Goal: Task Accomplishment & Management: Manage account settings

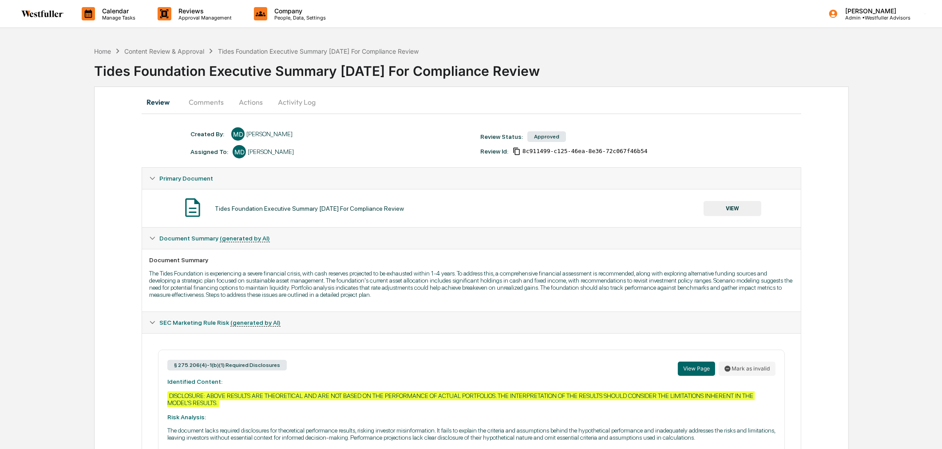
click at [750, 212] on button "VIEW" at bounding box center [732, 208] width 58 height 15
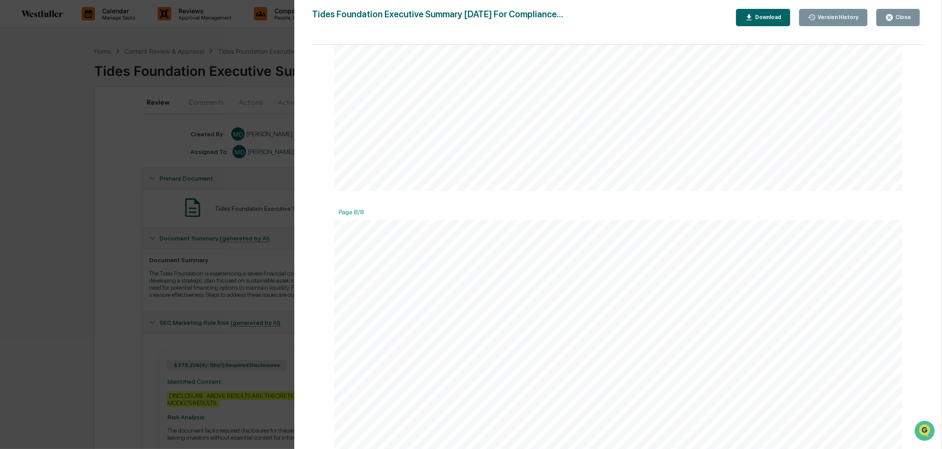
scroll to position [2366, 0]
click at [892, 16] on icon "button" at bounding box center [889, 17] width 8 height 8
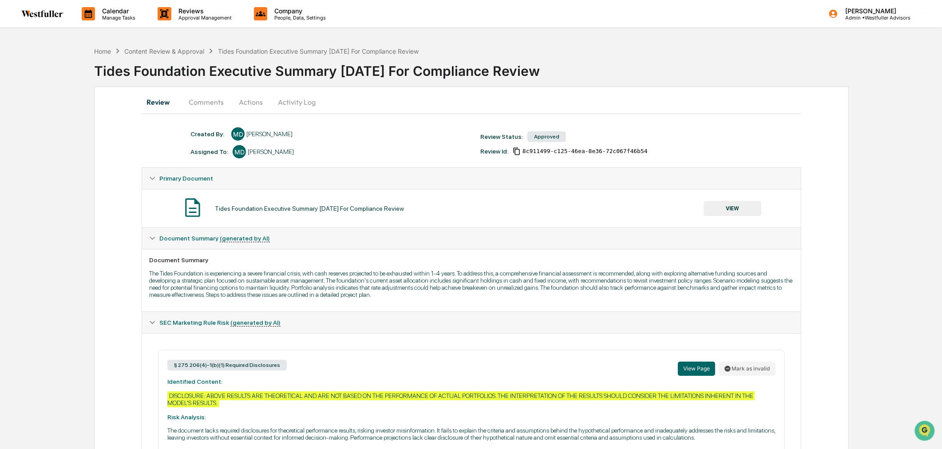
click at [216, 105] on button "Comments" at bounding box center [205, 101] width 49 height 21
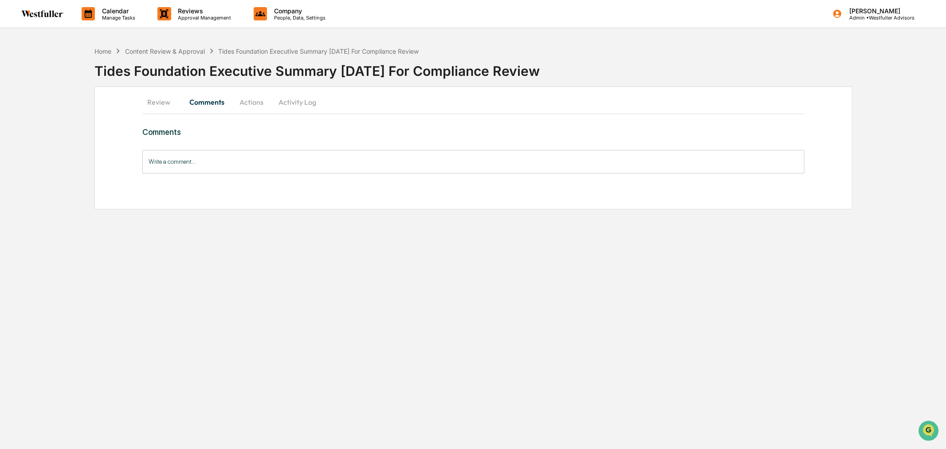
click at [406, 120] on div "Review Comments Actions Activity Log Comments Write a comment... Write a commen…" at bounding box center [474, 148] width 758 height 123
click at [350, 101] on div "Review Comments Actions Activity Log" at bounding box center [473, 101] width 662 height 21
click at [294, 106] on button "Activity Log" at bounding box center [298, 101] width 52 height 21
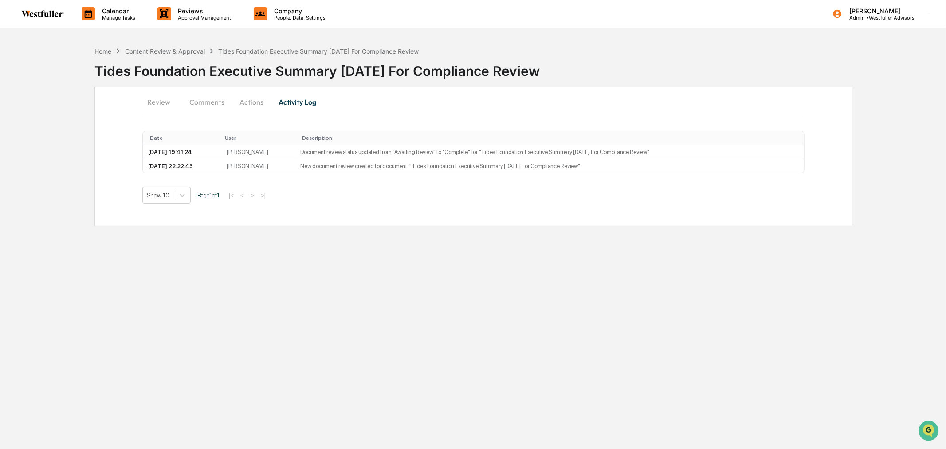
click at [509, 106] on div "Review Comments Actions Activity Log" at bounding box center [473, 101] width 662 height 21
click at [182, 55] on div "Home Content Review & Approval Tides Foundation Executive Summary 9.26.2024 For…" at bounding box center [257, 51] width 324 height 10
click at [184, 52] on div "Content Review & Approval" at bounding box center [165, 51] width 80 height 8
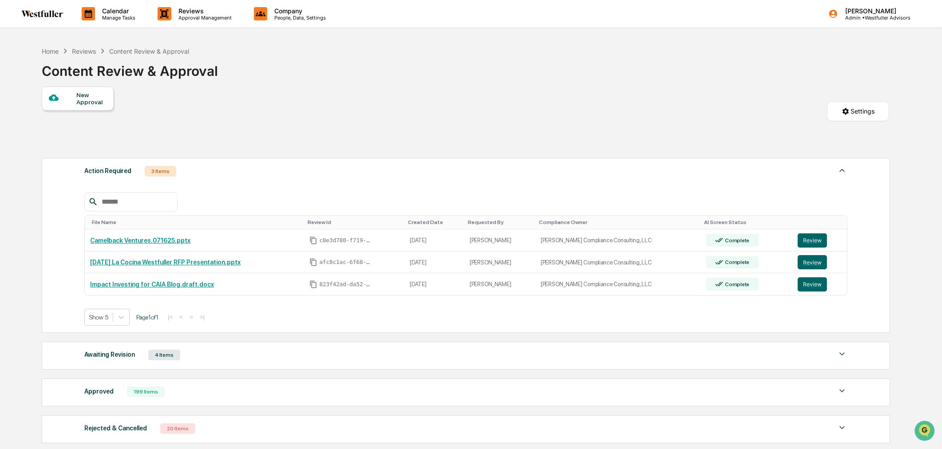
scroll to position [86, 0]
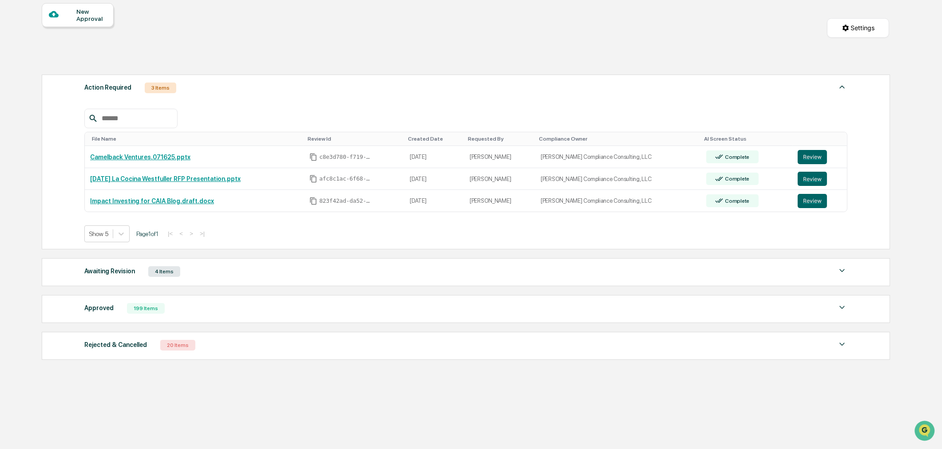
click at [236, 309] on div "Approved 199 Items" at bounding box center [465, 308] width 763 height 12
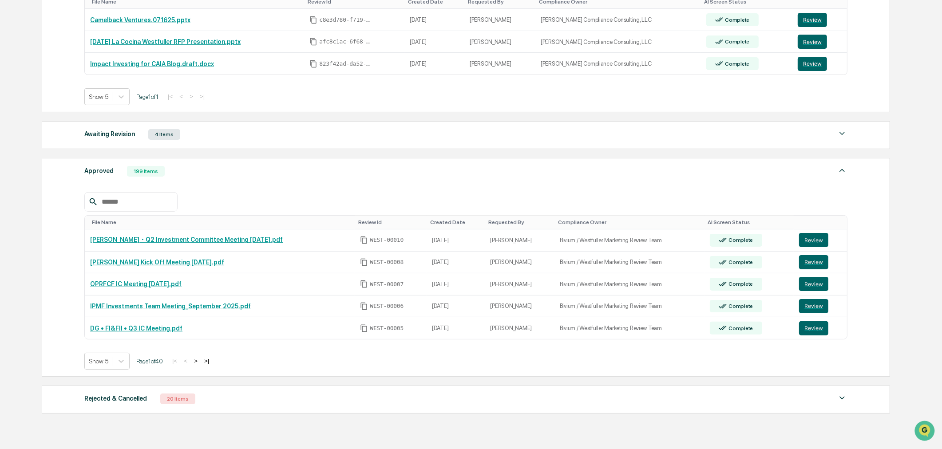
scroll to position [277, 0]
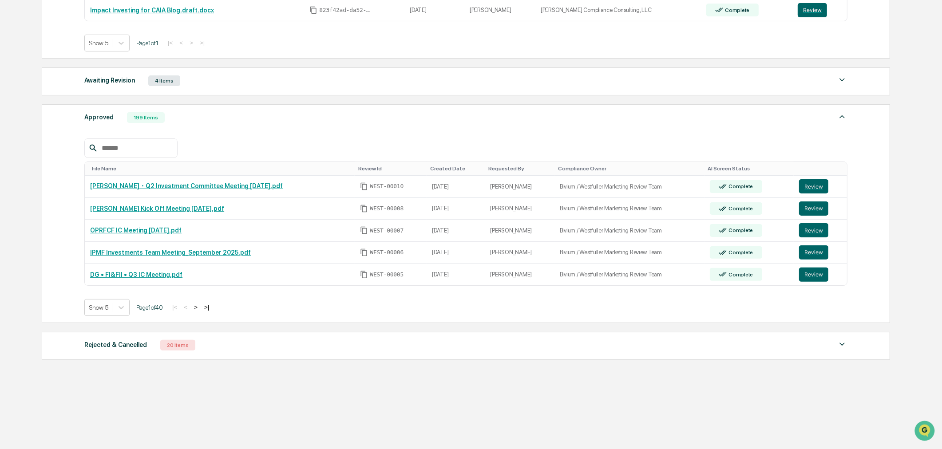
click at [126, 316] on div "Approved 199 Items File Name Review Id Created Date Requested By Compliance Own…" at bounding box center [466, 213] width 848 height 219
click at [123, 311] on div at bounding box center [121, 308] width 16 height 16
click at [118, 389] on div "Show 100" at bounding box center [107, 388] width 46 height 14
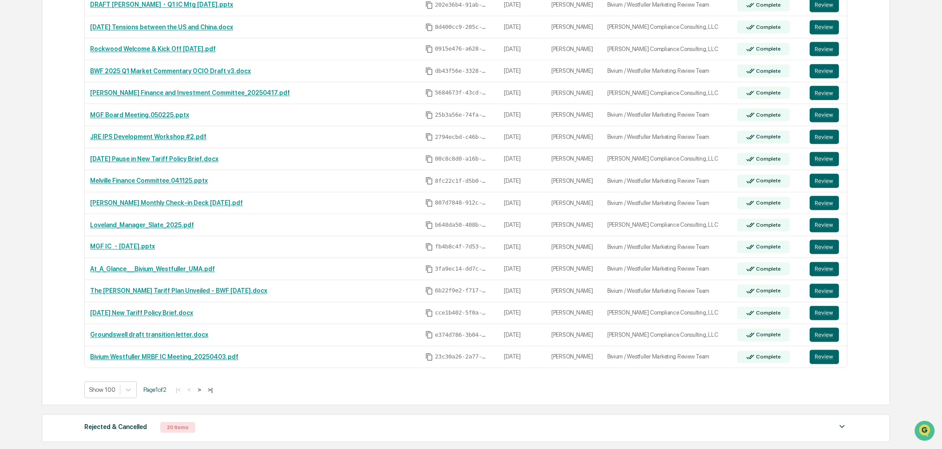
scroll to position [2299, 0]
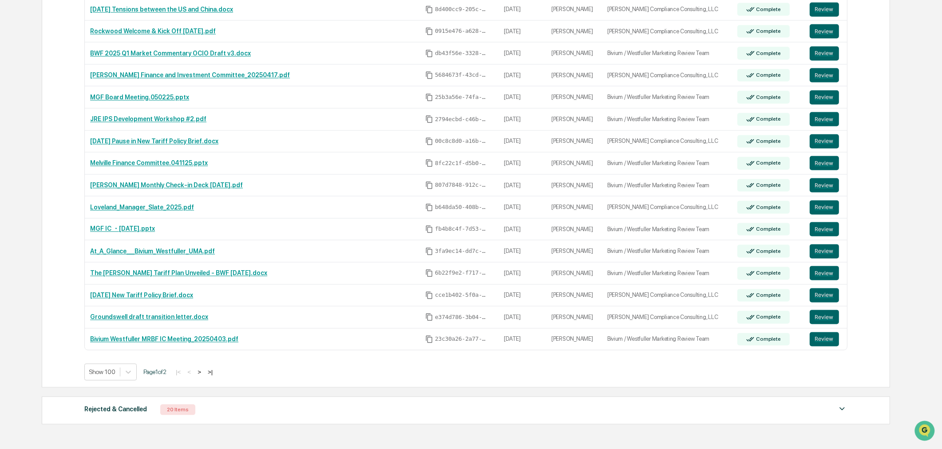
click at [201, 376] on button ">" at bounding box center [199, 372] width 9 height 8
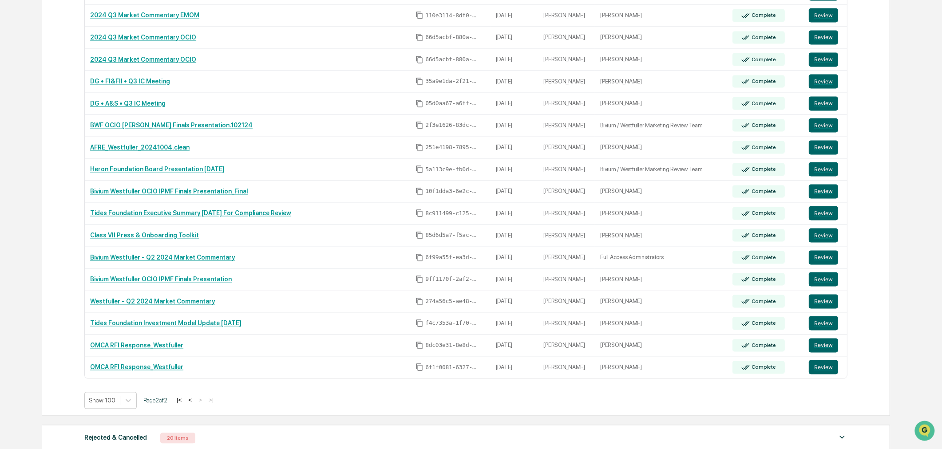
scroll to position [2348, 0]
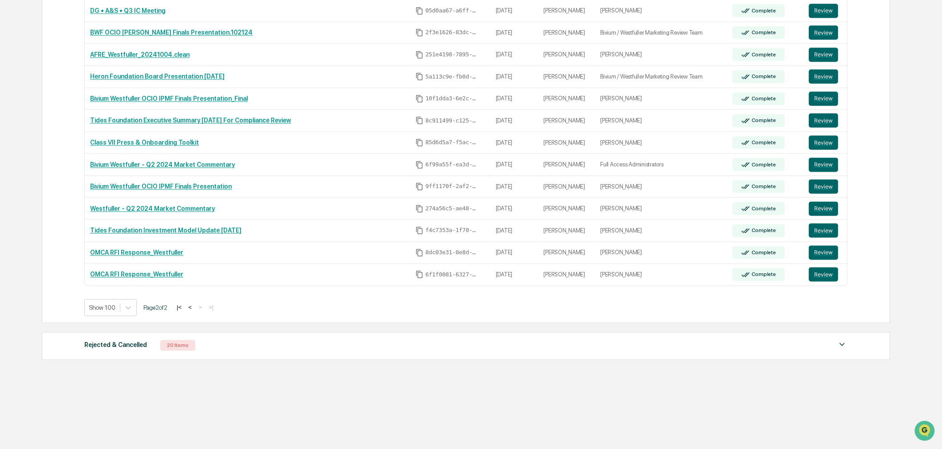
click at [183, 308] on button "|<" at bounding box center [179, 308] width 10 height 8
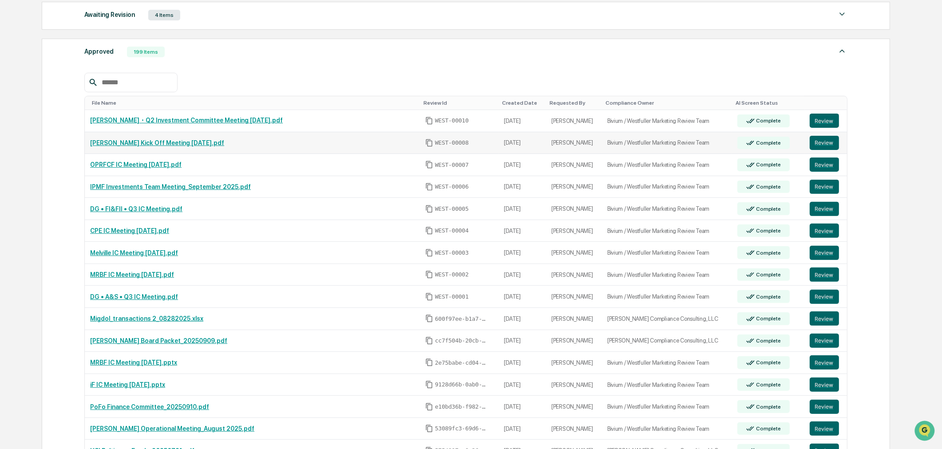
scroll to position [228, 0]
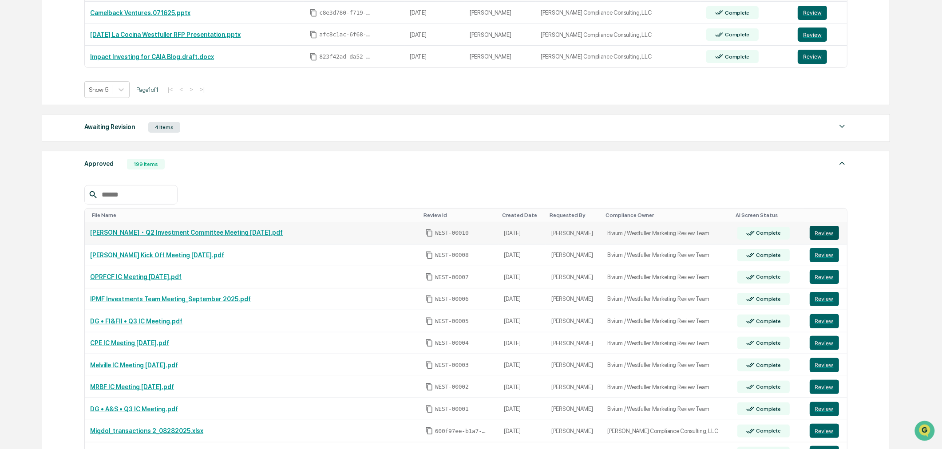
click at [822, 229] on button "Review" at bounding box center [823, 233] width 29 height 14
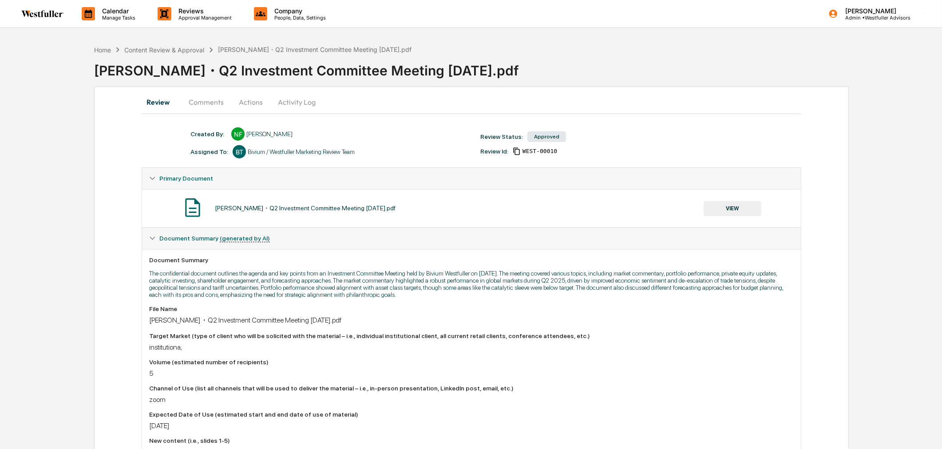
click at [729, 212] on button "VIEW" at bounding box center [732, 208] width 58 height 15
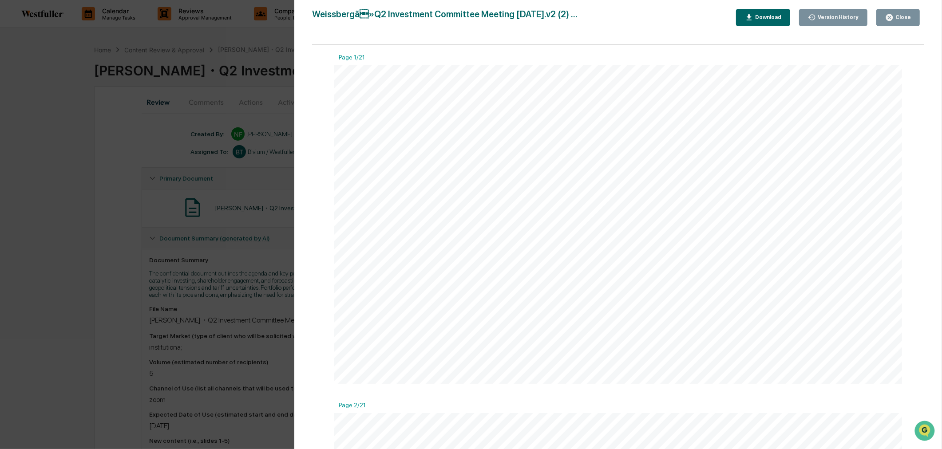
click at [132, 233] on div "Version History [DATE] 11:28 PM [PERSON_NAME] [DATE] 10:45 PM Neslihan Feradov …" at bounding box center [471, 224] width 942 height 449
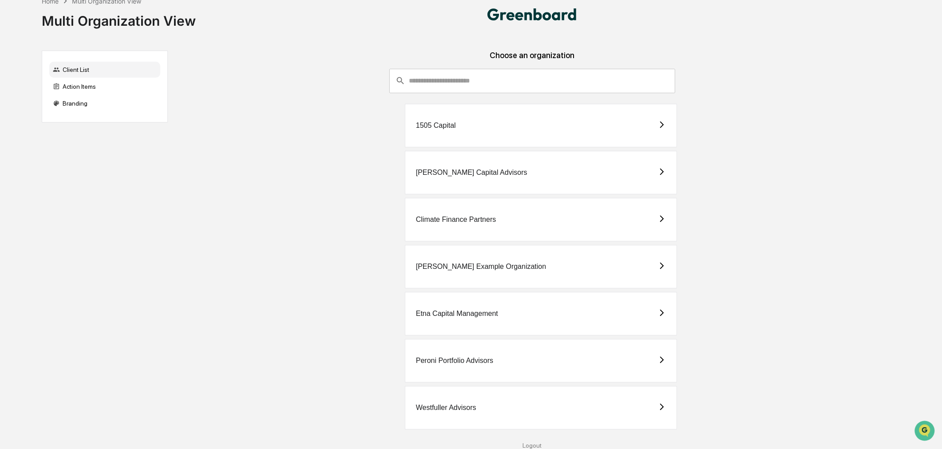
click at [490, 405] on div "Westfuller Advisors" at bounding box center [541, 407] width 272 height 43
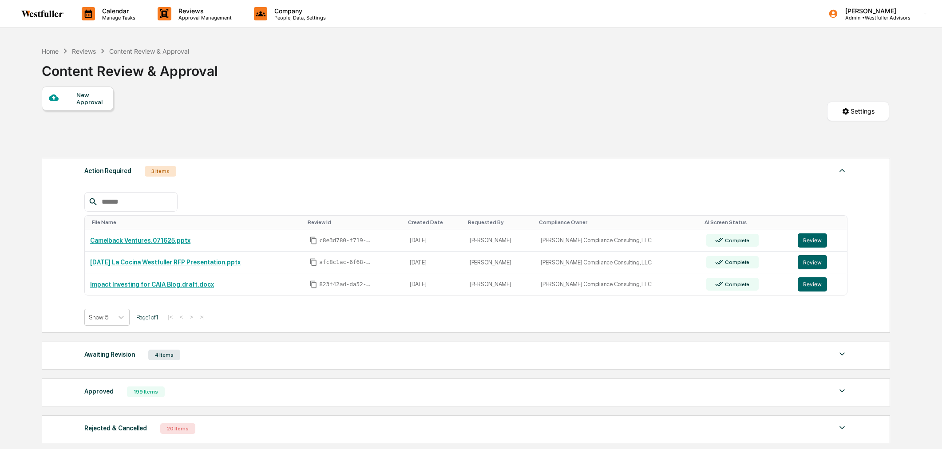
scroll to position [86, 0]
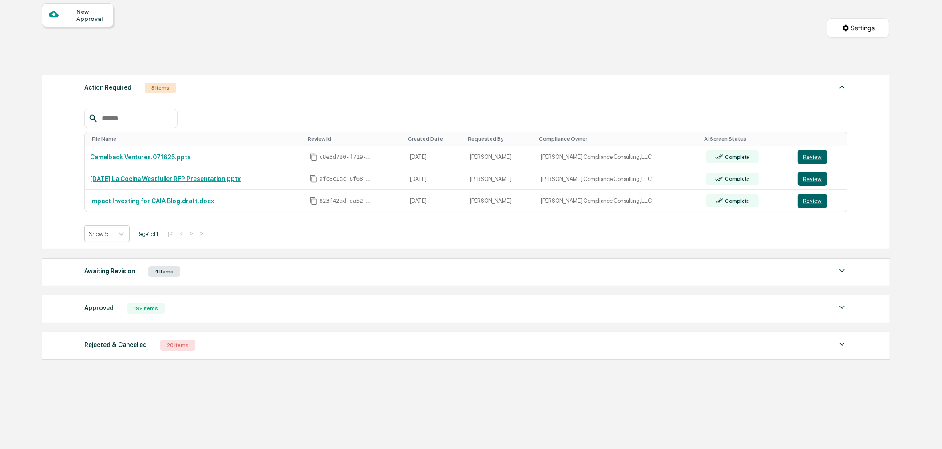
click at [211, 313] on div "Approved 199 Items" at bounding box center [465, 308] width 763 height 12
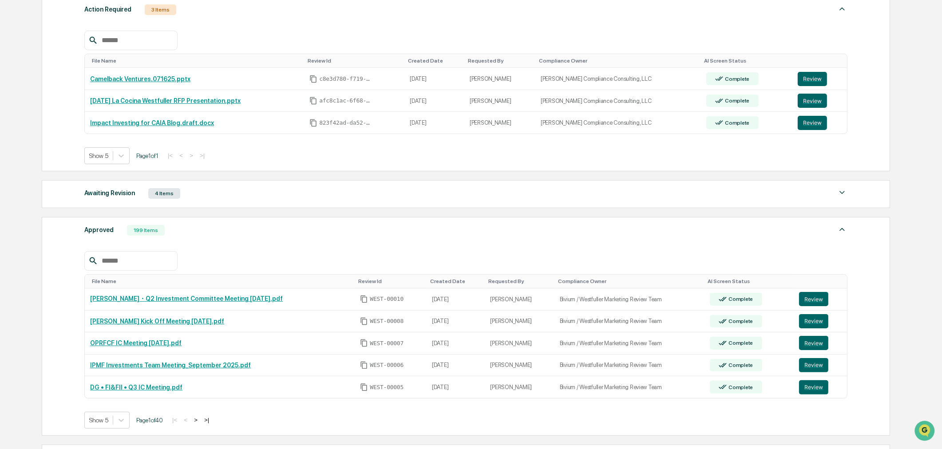
scroll to position [277, 0]
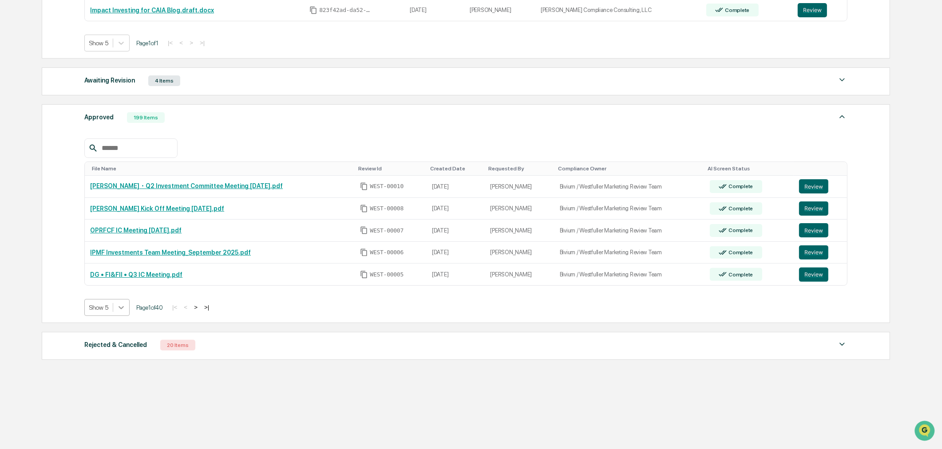
click at [123, 306] on icon at bounding box center [120, 307] width 5 height 3
click at [112, 385] on div "Show 100" at bounding box center [107, 388] width 46 height 14
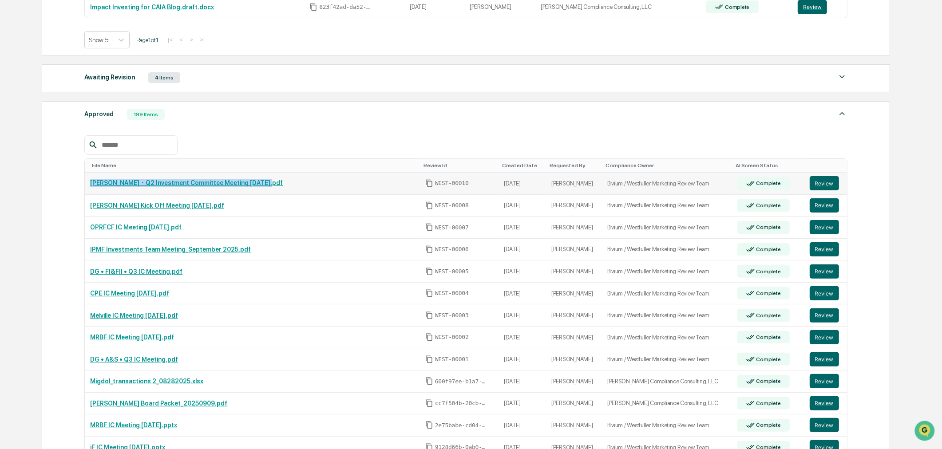
drag, startPoint x: 297, startPoint y: 190, endPoint x: 87, endPoint y: 187, distance: 209.9
click at [87, 187] on td "[PERSON_NAME]・Q2 Investment Committee Meeting [DATE].pdf" at bounding box center [252, 184] width 335 height 22
copy link "[PERSON_NAME]・Q2 Investment Committee Meeting [DATE].pdf"
drag, startPoint x: 134, startPoint y: 169, endPoint x: 82, endPoint y: 169, distance: 51.9
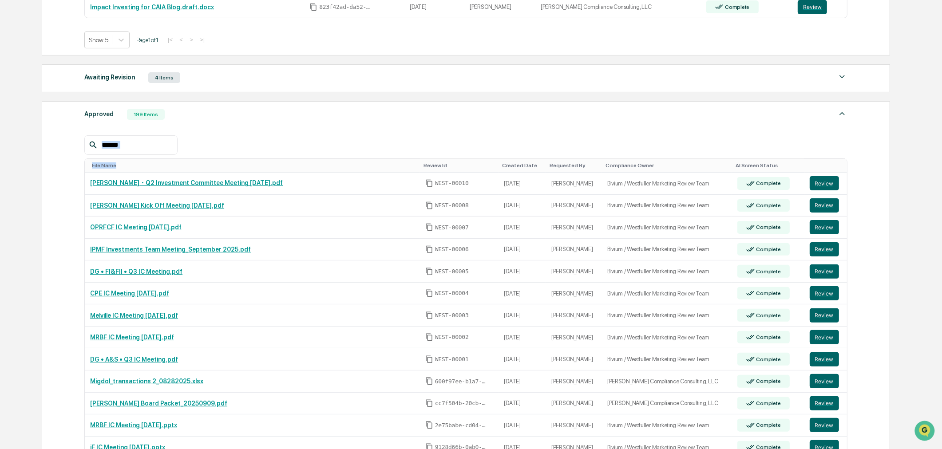
copy div "File Name"
click at [332, 182] on div "[PERSON_NAME]・Q2 Investment Committee Meeting [DATE].pdf" at bounding box center [252, 183] width 324 height 8
drag, startPoint x: 307, startPoint y: 189, endPoint x: 86, endPoint y: 188, distance: 220.5
click at [86, 188] on td "[PERSON_NAME]・Q2 Investment Committee Meeting [DATE].pdf" at bounding box center [252, 184] width 335 height 22
copy link "[PERSON_NAME]・Q2 Investment Committee Meeting [DATE].pdf"
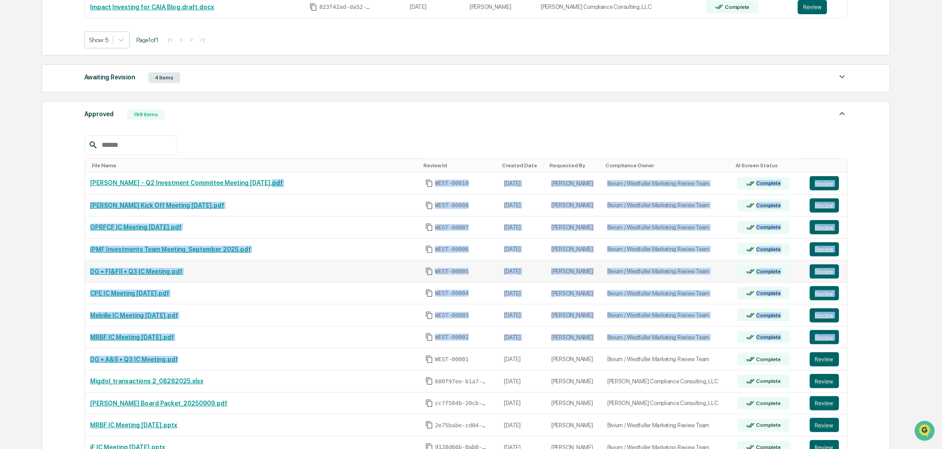
drag, startPoint x: 303, startPoint y: 186, endPoint x: 358, endPoint y: 267, distance: 98.0
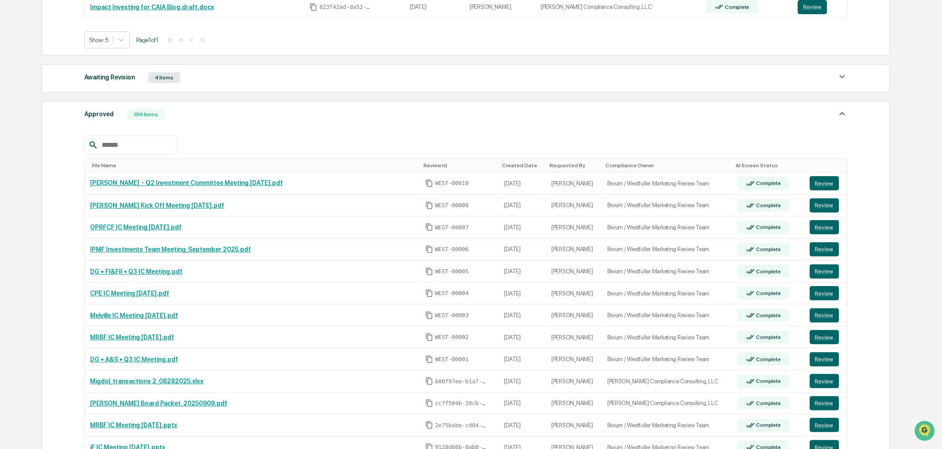
click at [418, 82] on div "Awaiting Revision 4 Items" at bounding box center [465, 77] width 763 height 12
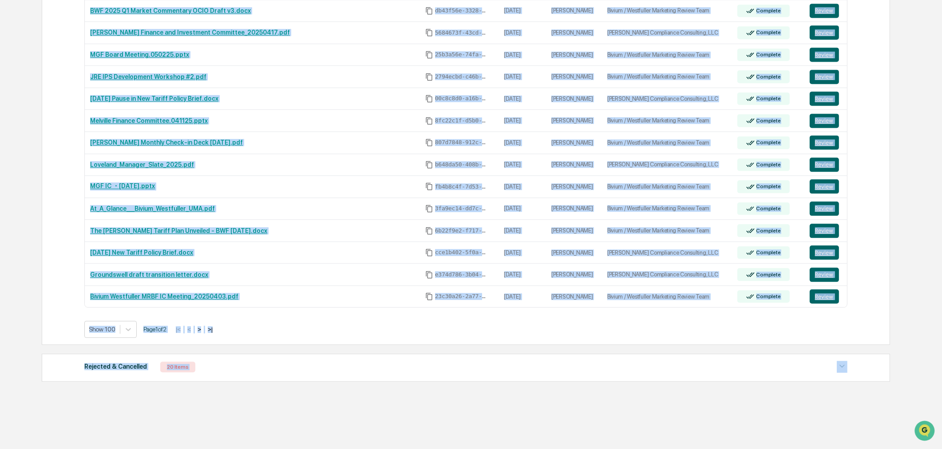
scroll to position [2539, 0]
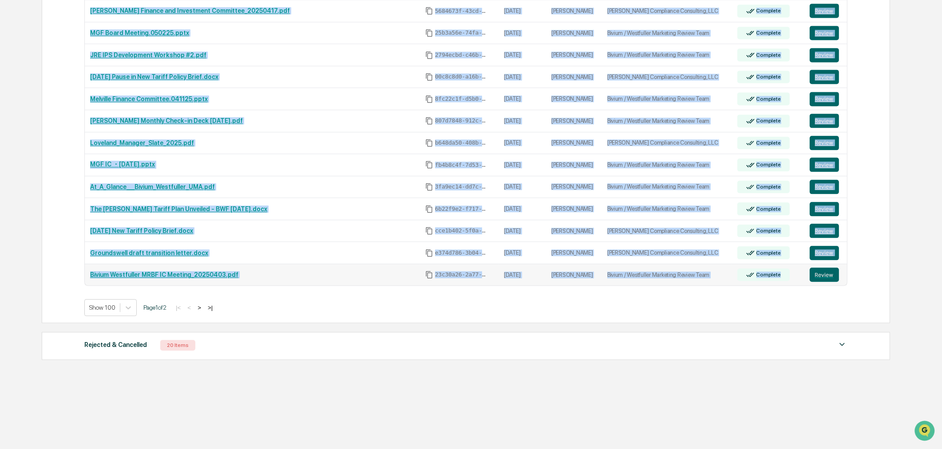
drag, startPoint x: 90, startPoint y: 90, endPoint x: 774, endPoint y: 277, distance: 709.7
copy table "File Name Review Id Created Date Requested By Compliance Owner AI Screen Status…"
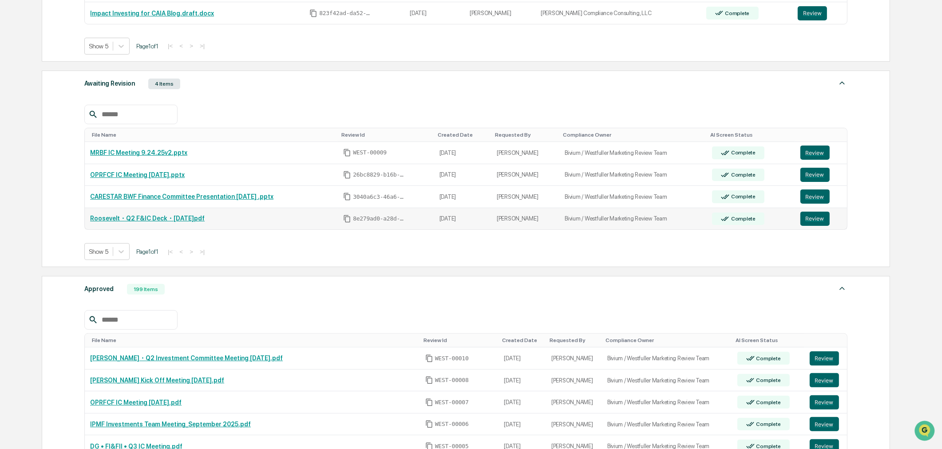
scroll to position [24, 0]
